Goal: Obtain resource: Obtain resource

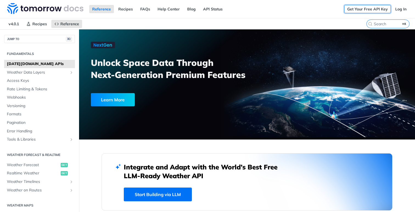
click at [356, 11] on link "Get Your Free API Key" at bounding box center [367, 9] width 47 height 8
click at [399, 14] on div "Get Your Free API Key Log In" at bounding box center [379, 9] width 71 height 18
click at [399, 13] on link "Log In" at bounding box center [400, 9] width 17 height 8
